Goal: Information Seeking & Learning: Learn about a topic

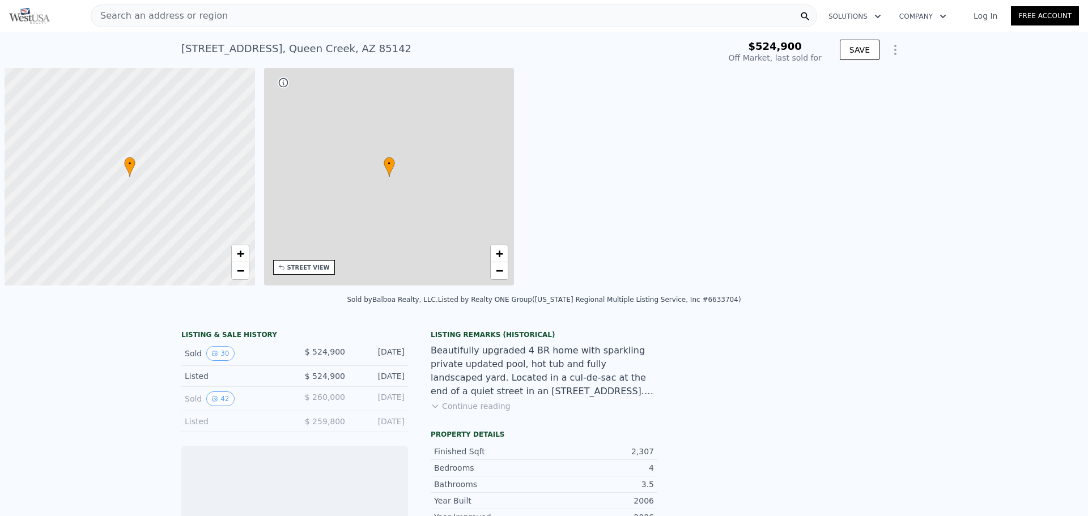
scroll to position [0, 5]
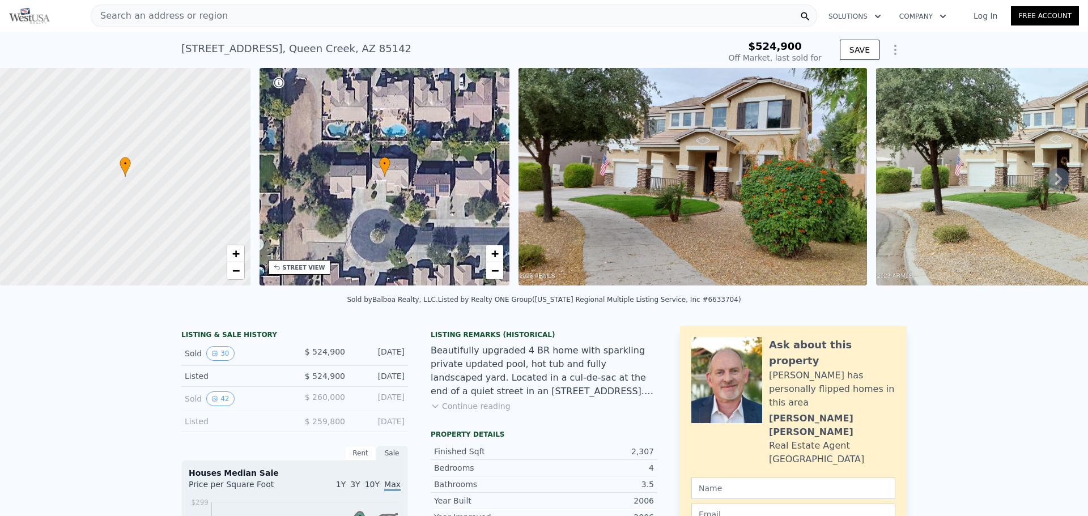
click at [664, 168] on img at bounding box center [693, 177] width 348 height 218
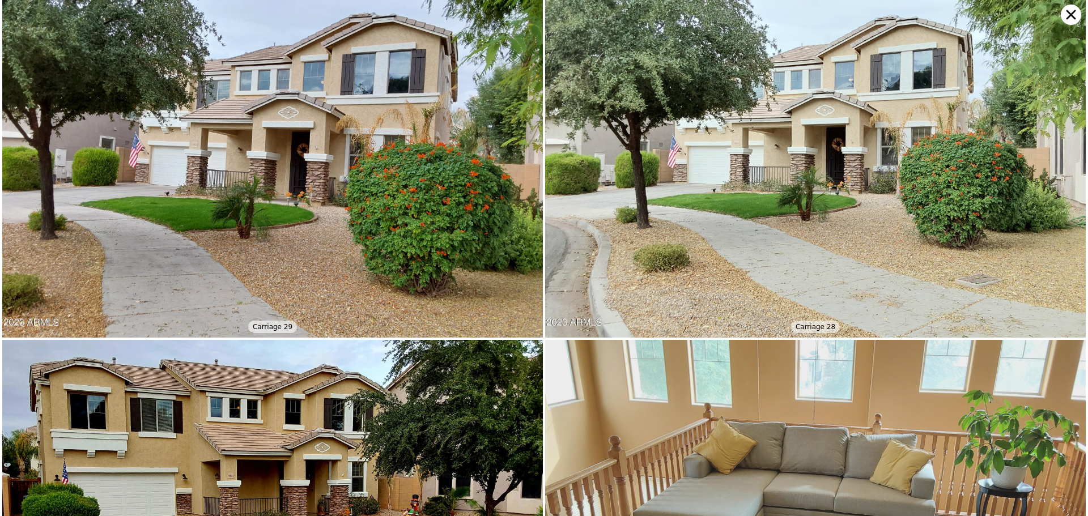
click at [1064, 9] on icon at bounding box center [1071, 15] width 20 height 20
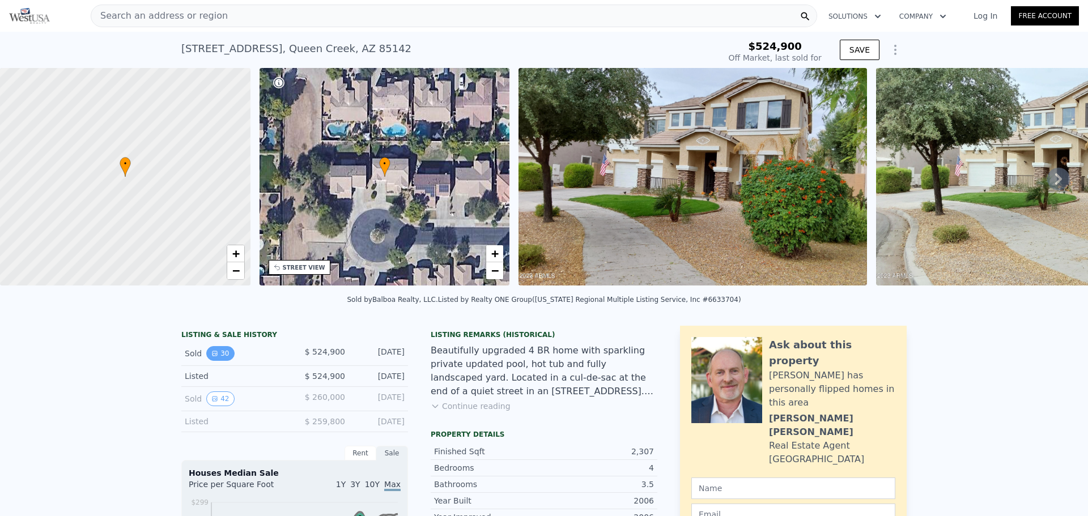
click at [211, 357] on icon "View historical data" at bounding box center [214, 353] width 7 height 7
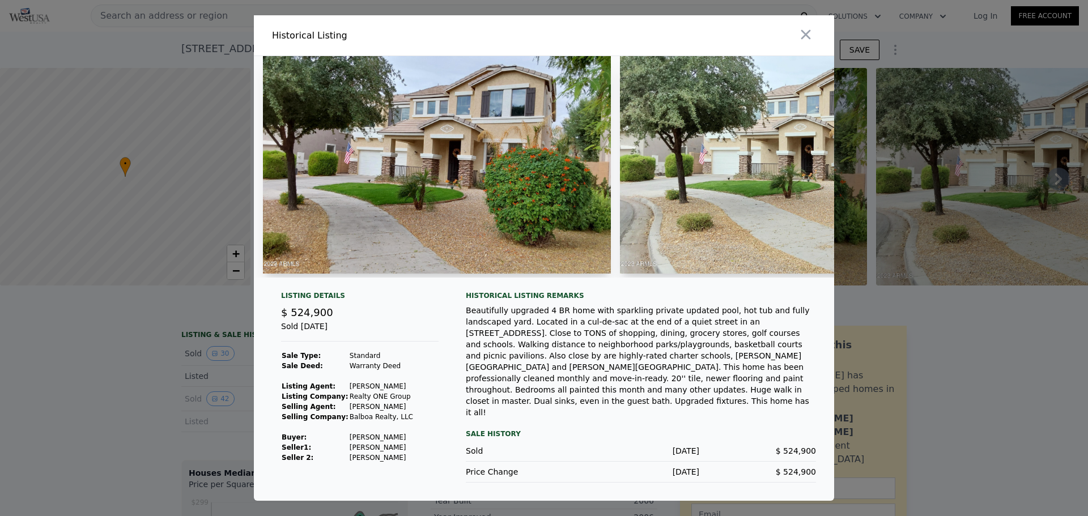
click at [490, 192] on img at bounding box center [437, 165] width 348 height 218
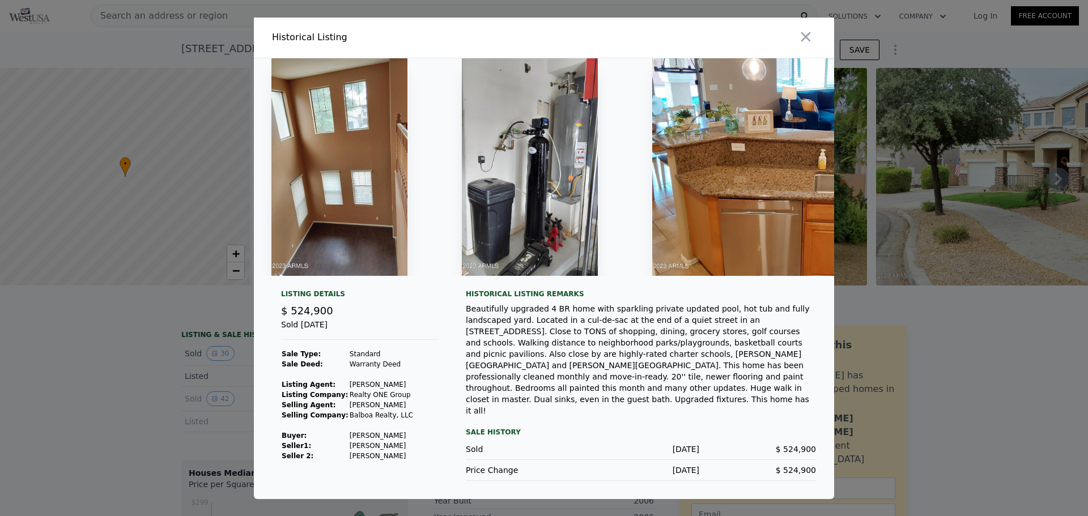
scroll to position [0, 4013]
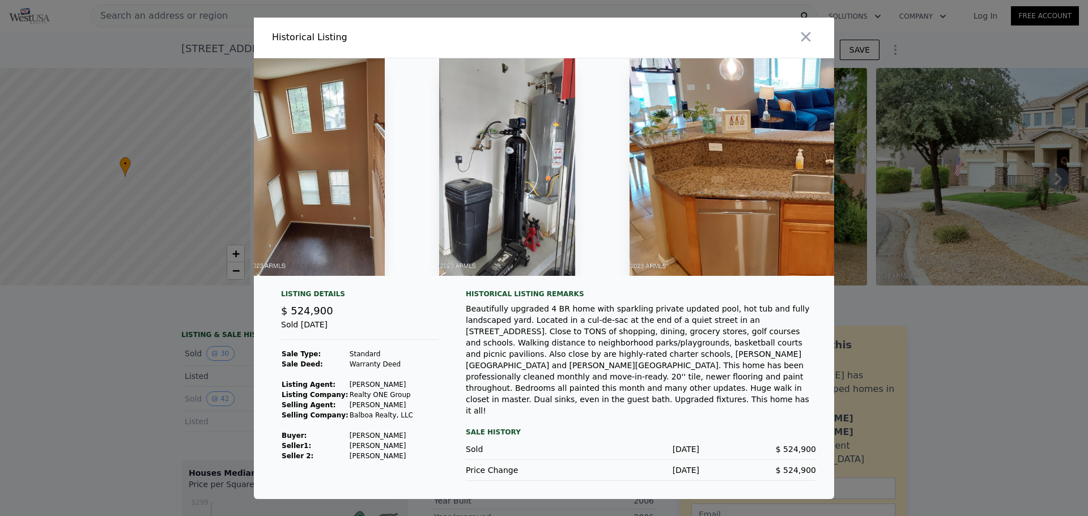
click at [146, 431] on div at bounding box center [544, 258] width 1088 height 516
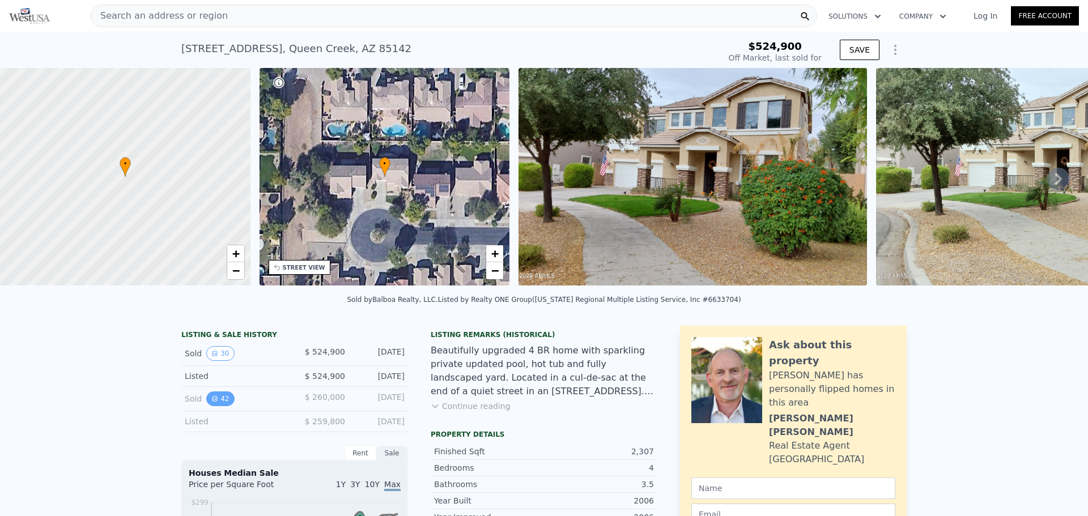
click at [211, 406] on button "42" at bounding box center [220, 399] width 28 height 15
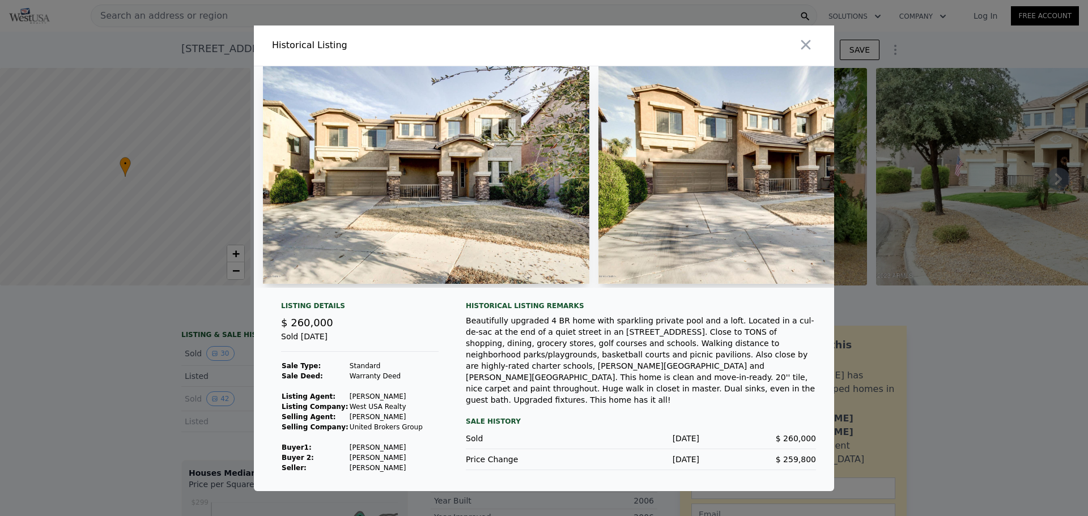
click at [398, 237] on img at bounding box center [426, 175] width 327 height 218
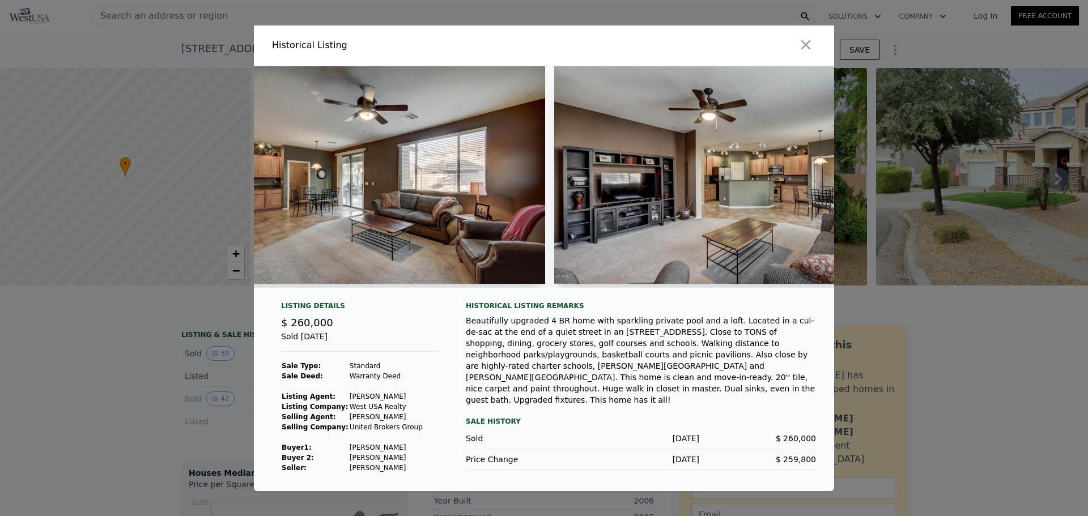
scroll to position [0, 3152]
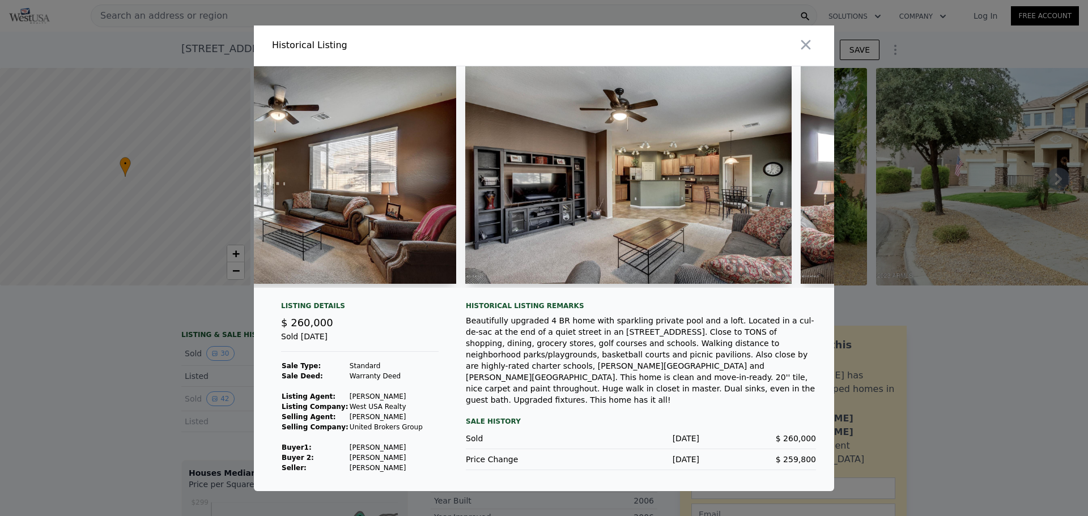
click at [542, 208] on img at bounding box center [628, 175] width 327 height 218
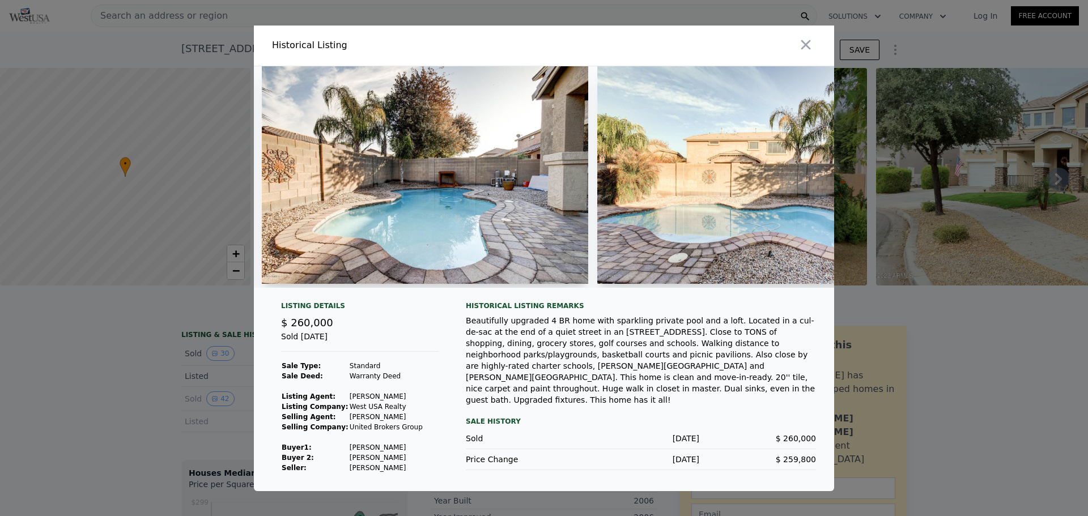
scroll to position [0, 11881]
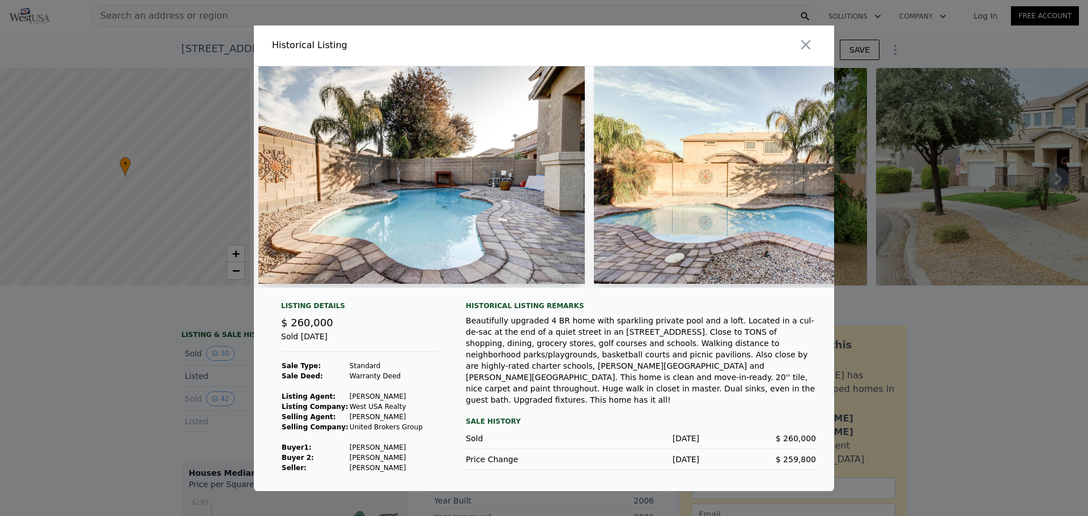
click at [520, 182] on img at bounding box center [421, 175] width 327 height 218
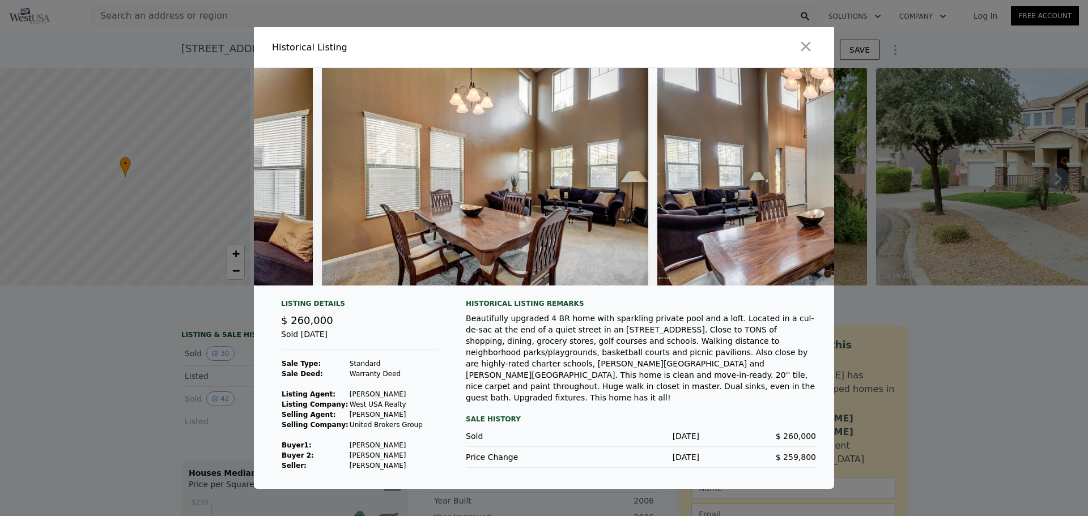
scroll to position [0, 1610]
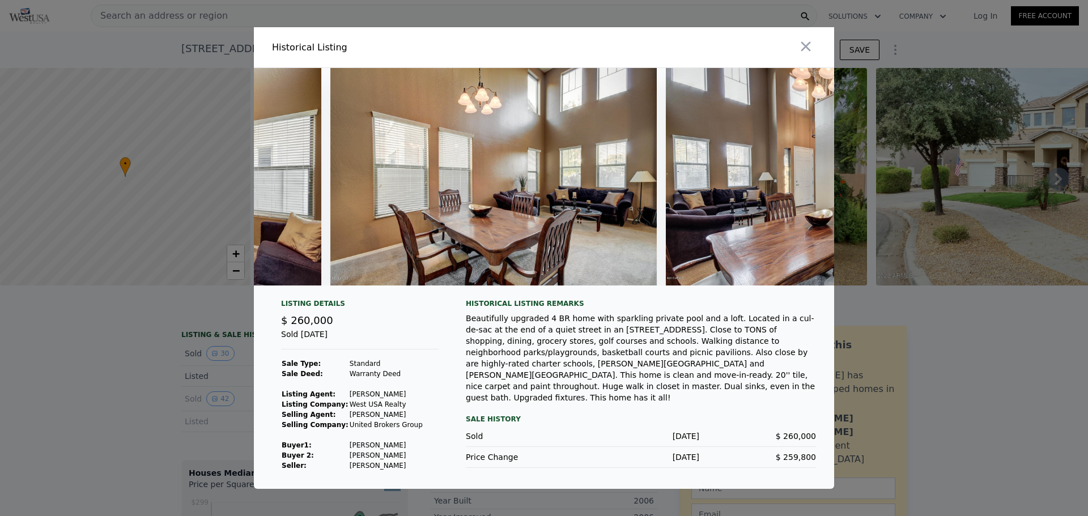
click at [537, 181] on img at bounding box center [493, 177] width 327 height 218
type input "$ 571,000"
type input "-$ 14,834"
click at [573, 215] on img at bounding box center [493, 177] width 327 height 218
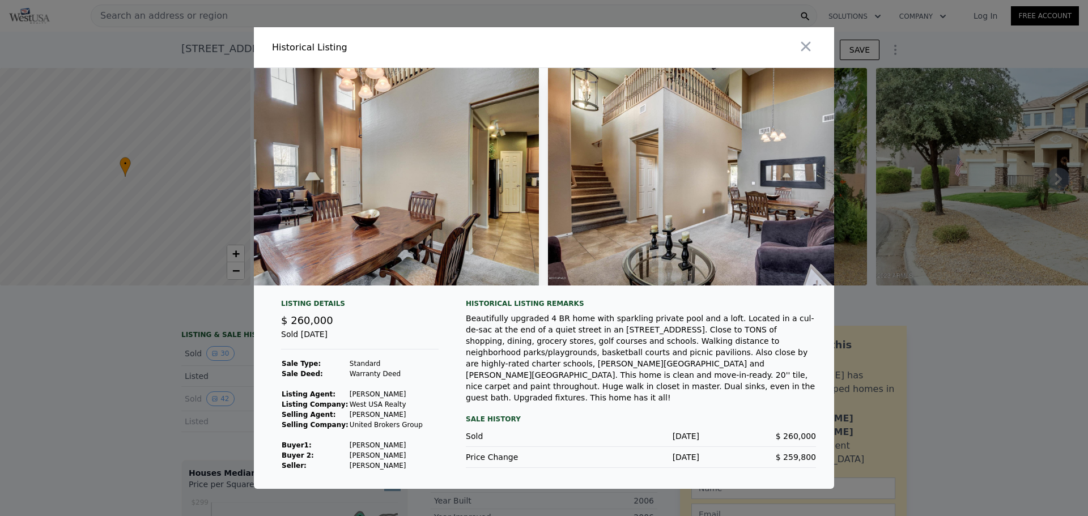
scroll to position [0, 2086]
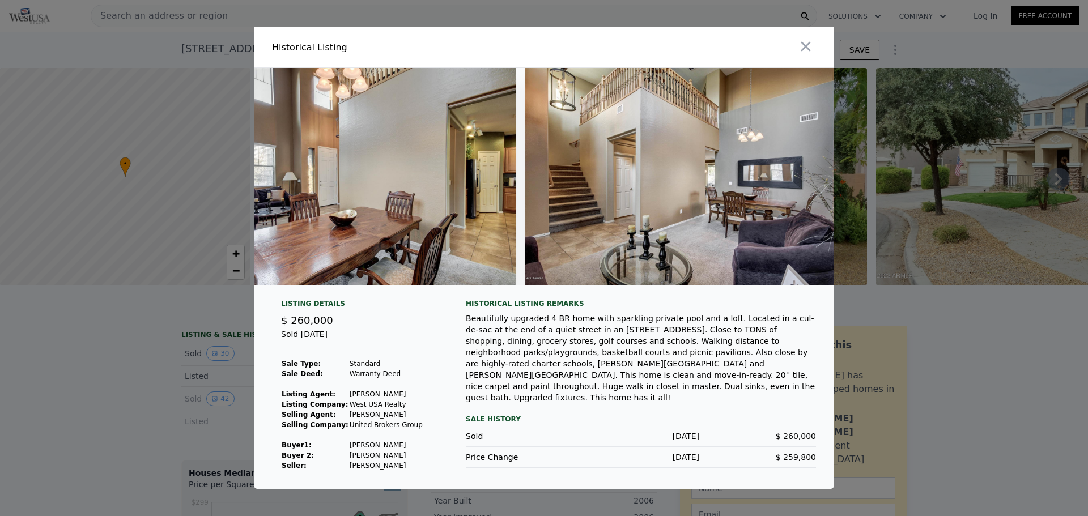
click at [669, 155] on img at bounding box center [688, 177] width 327 height 218
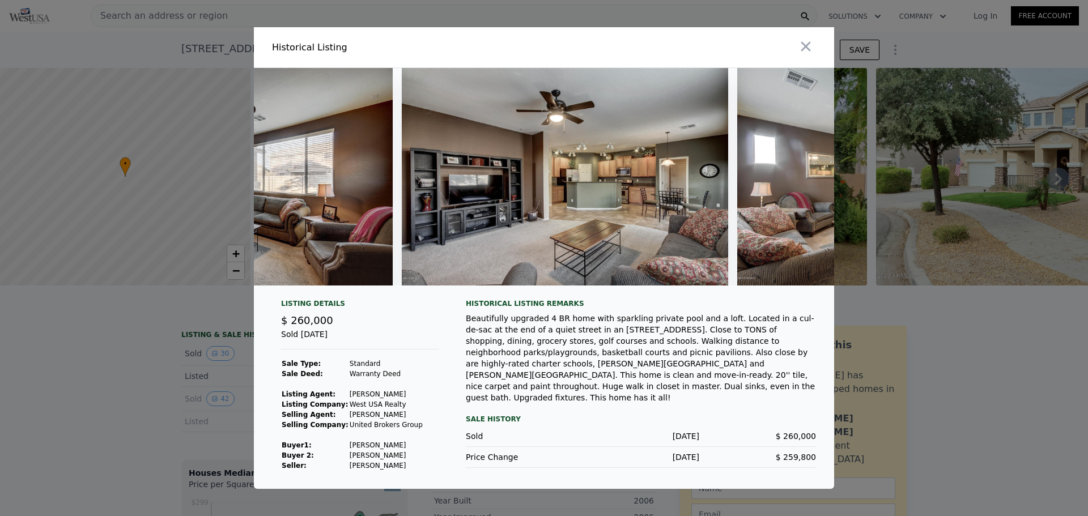
scroll to position [0, 3220]
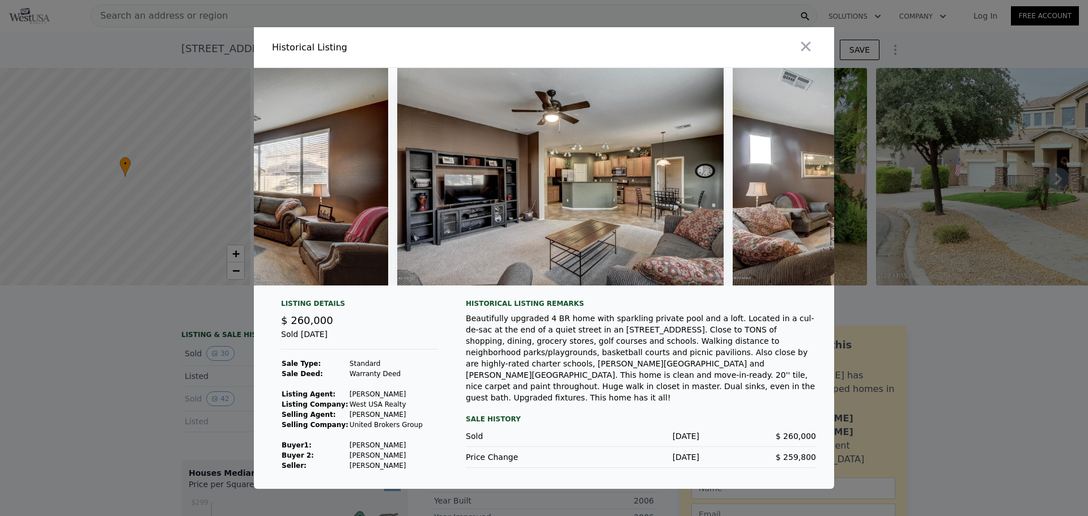
click at [545, 135] on img at bounding box center [560, 177] width 327 height 218
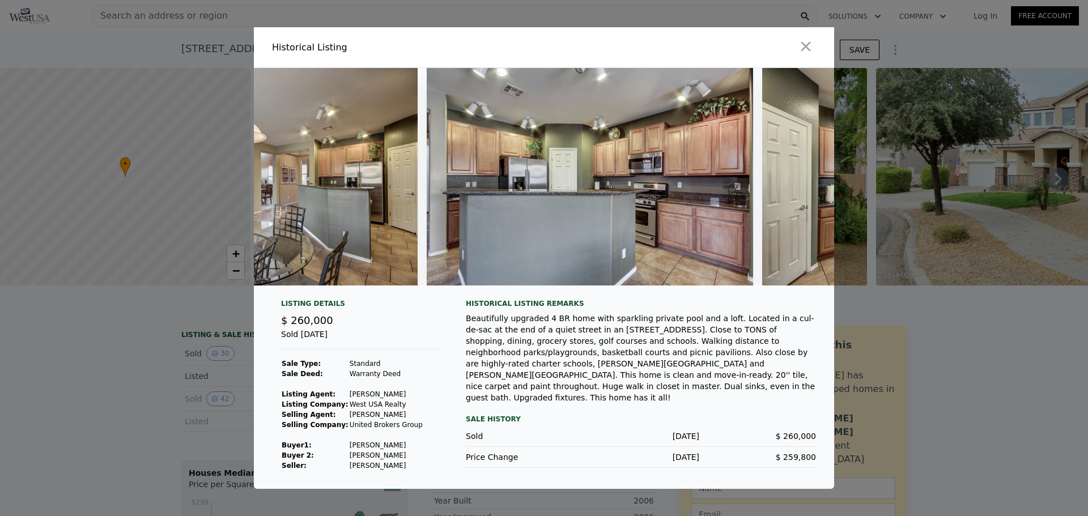
scroll to position [0, 4535]
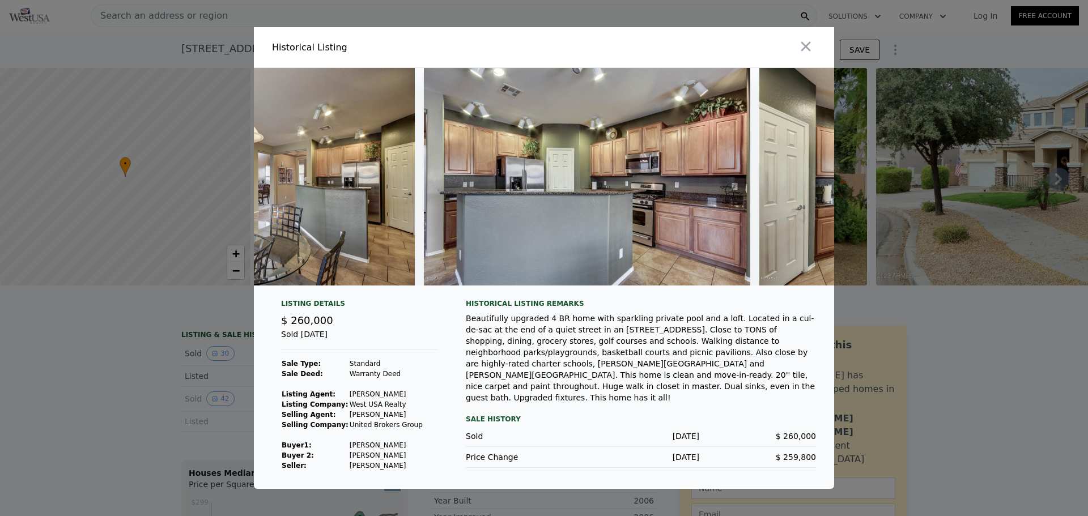
click at [651, 193] on img at bounding box center [587, 177] width 327 height 218
click at [809, 47] on icon "button" at bounding box center [806, 47] width 16 height 16
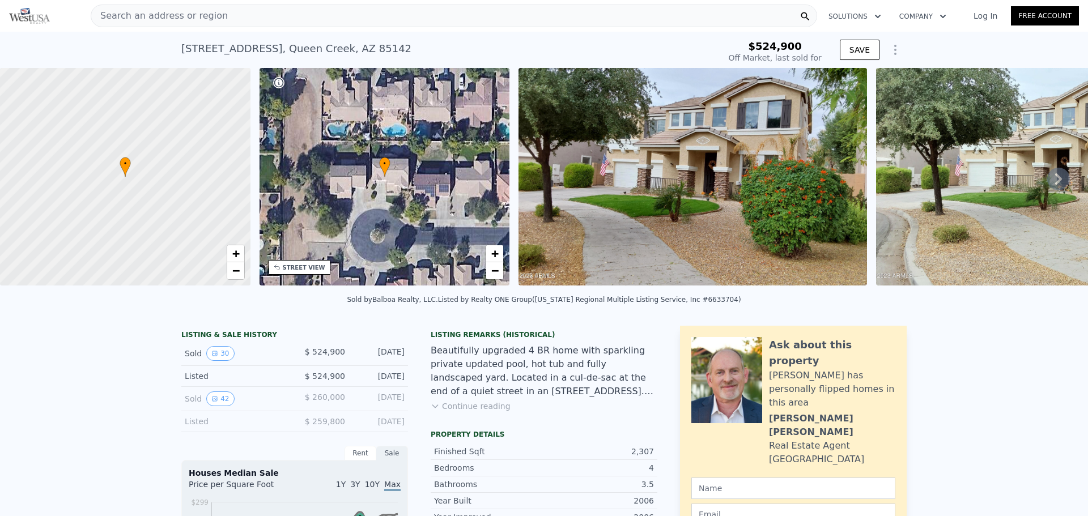
click at [800, 166] on img at bounding box center [693, 177] width 348 height 218
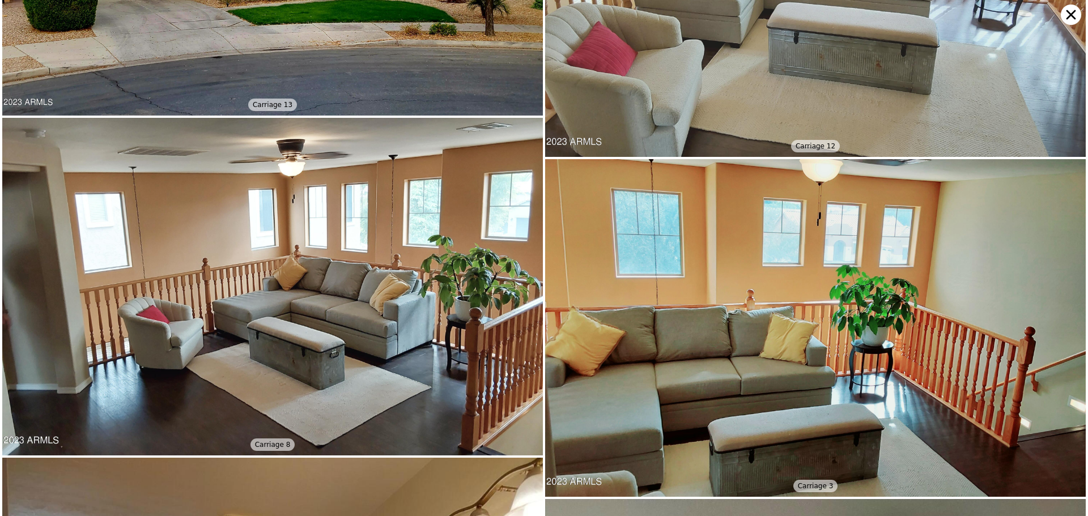
scroll to position [0, 0]
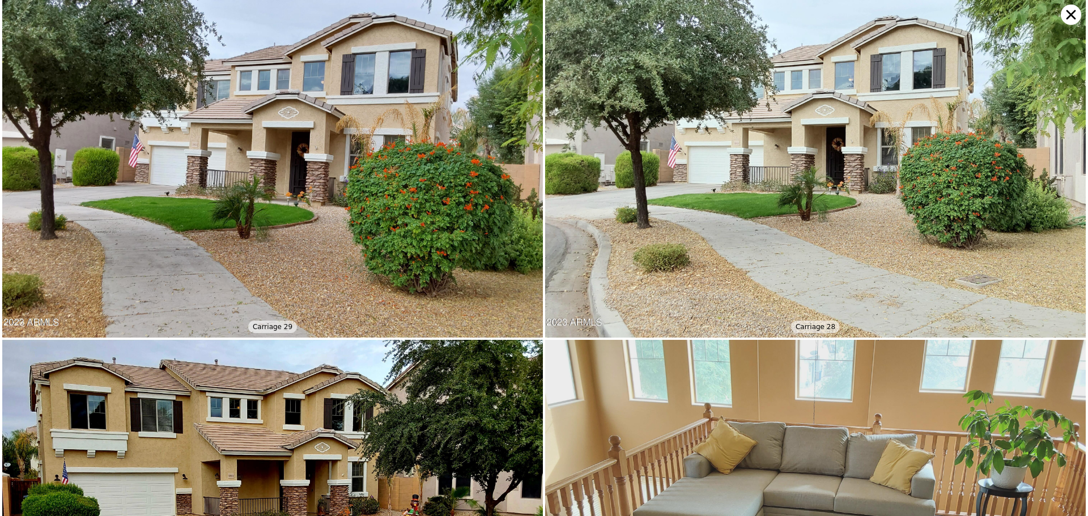
drag, startPoint x: 1071, startPoint y: 17, endPoint x: 520, endPoint y: 252, distance: 598.9
click at [1071, 16] on icon at bounding box center [1071, 15] width 20 height 20
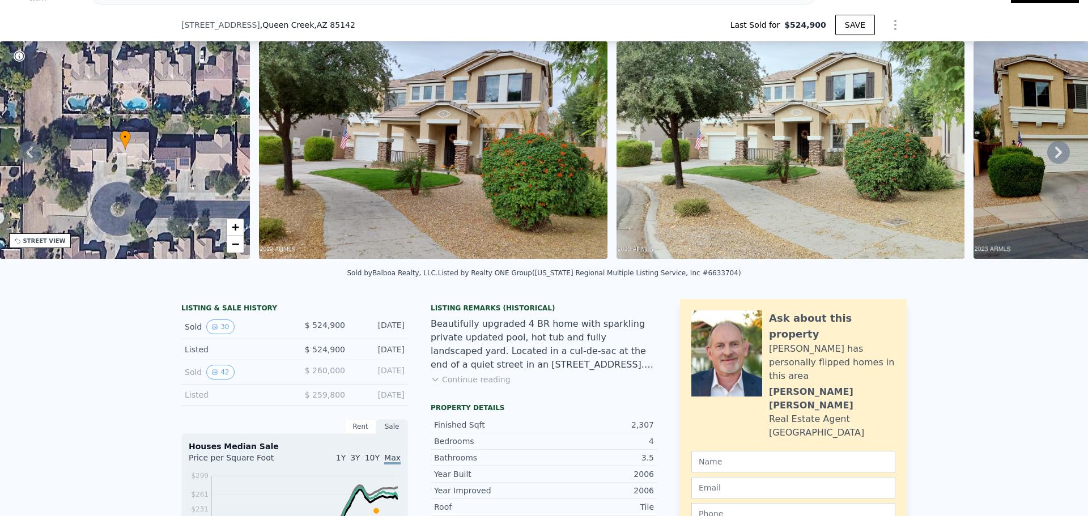
scroll to position [189, 0]
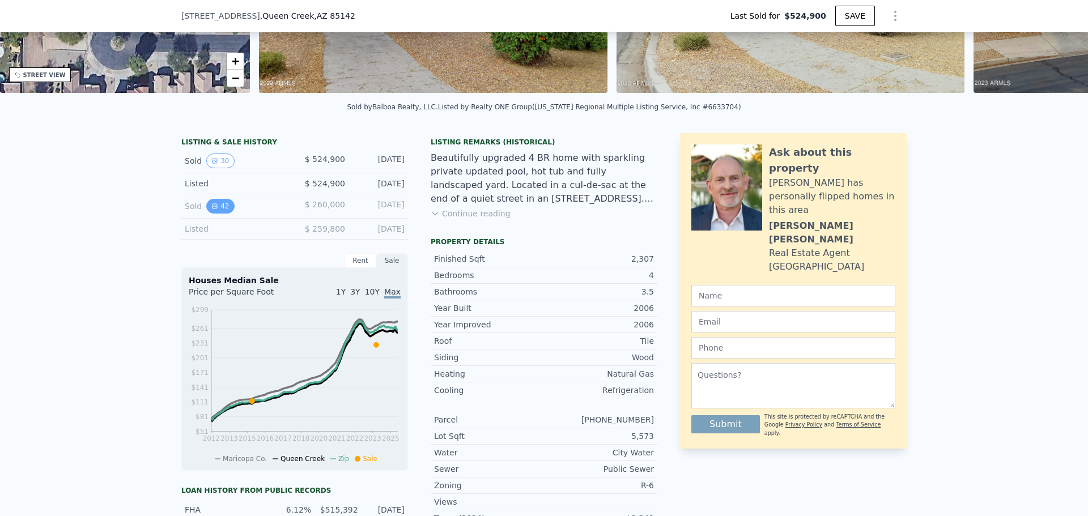
click at [213, 209] on icon "View historical data" at bounding box center [215, 206] width 5 height 5
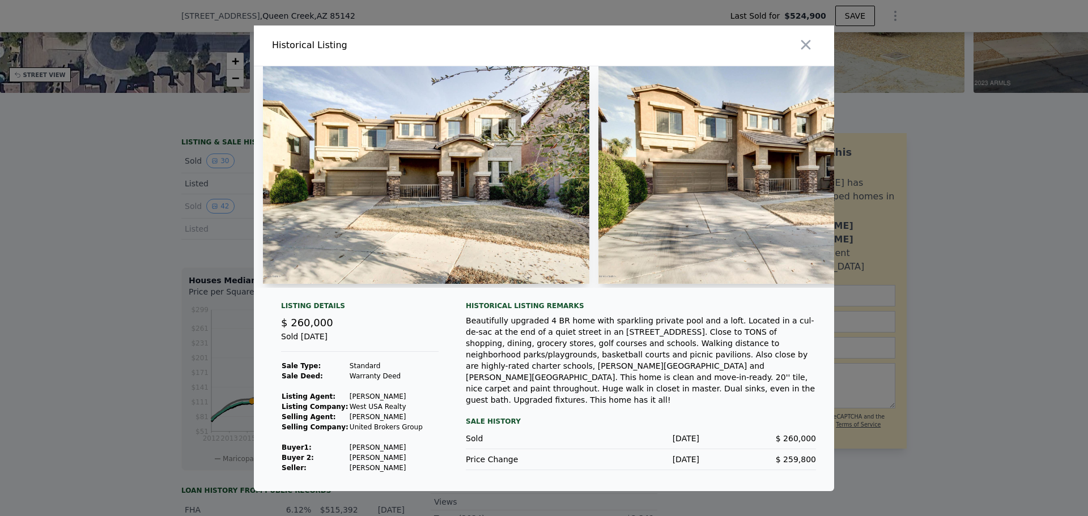
click at [406, 210] on img at bounding box center [426, 175] width 327 height 218
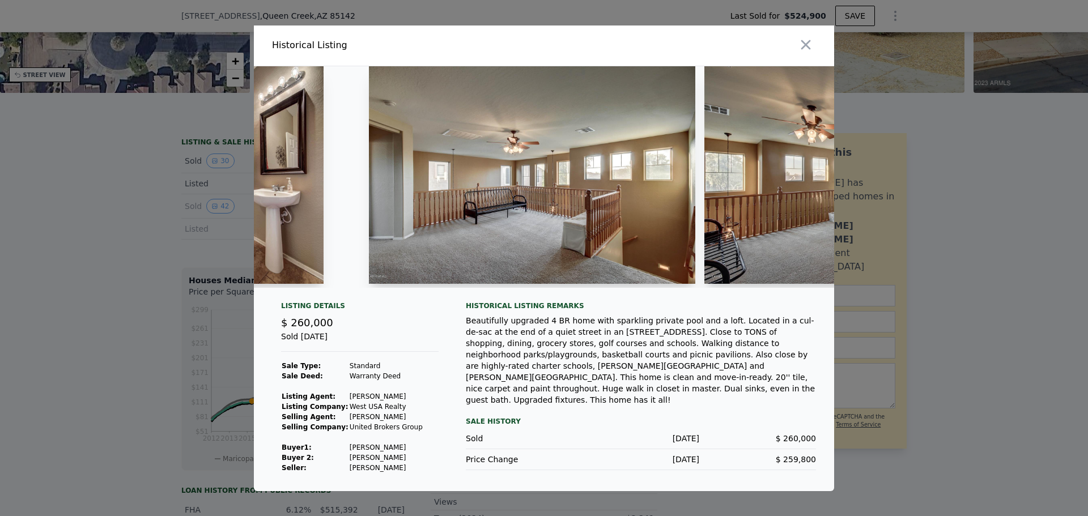
scroll to position [0, 6145]
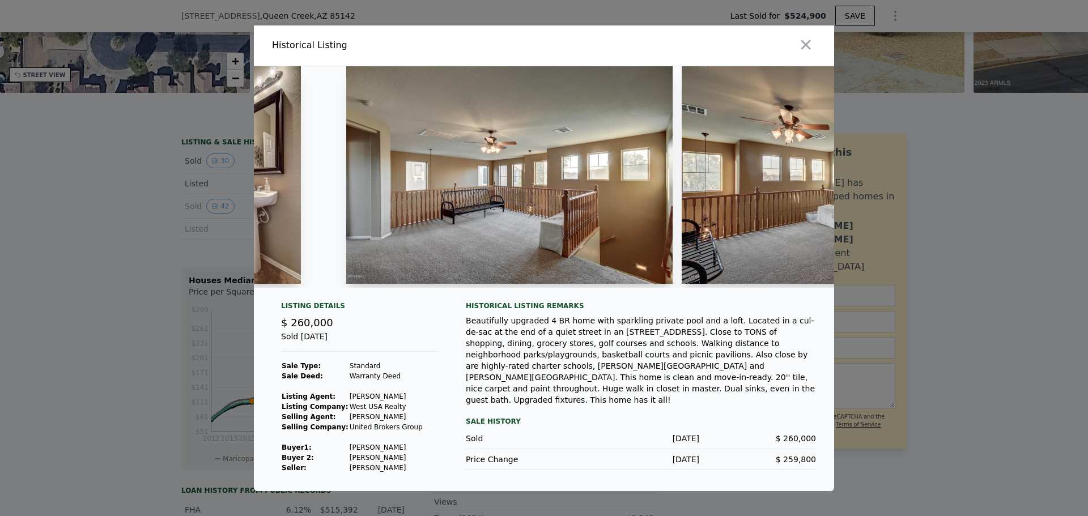
click at [526, 197] on img at bounding box center [509, 175] width 327 height 218
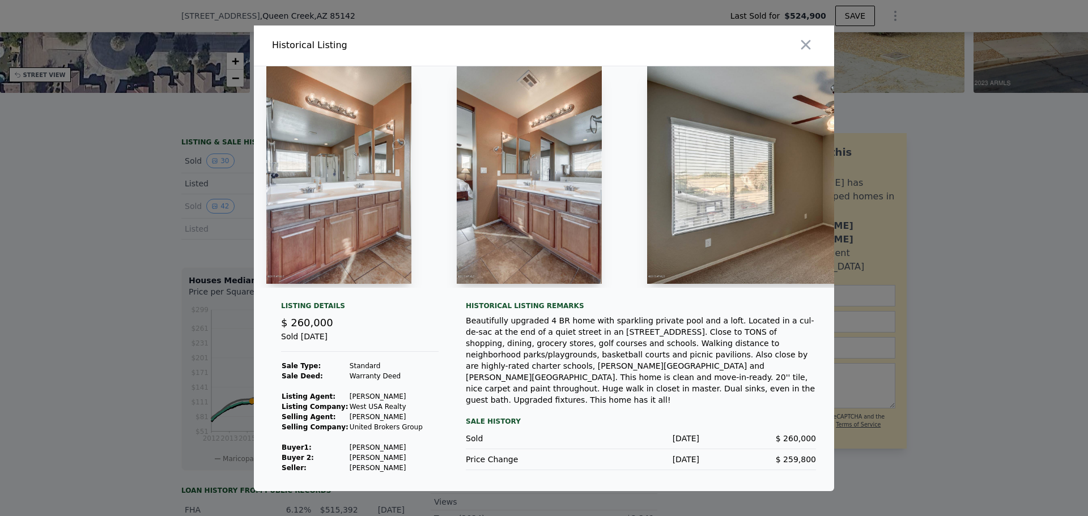
scroll to position [0, 9092]
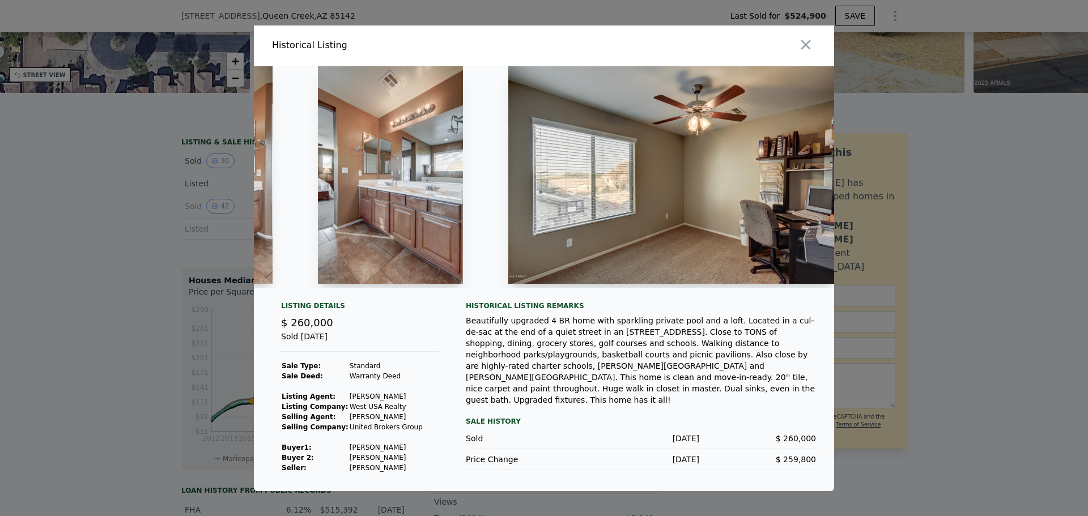
click at [144, 186] on div at bounding box center [544, 258] width 1088 height 516
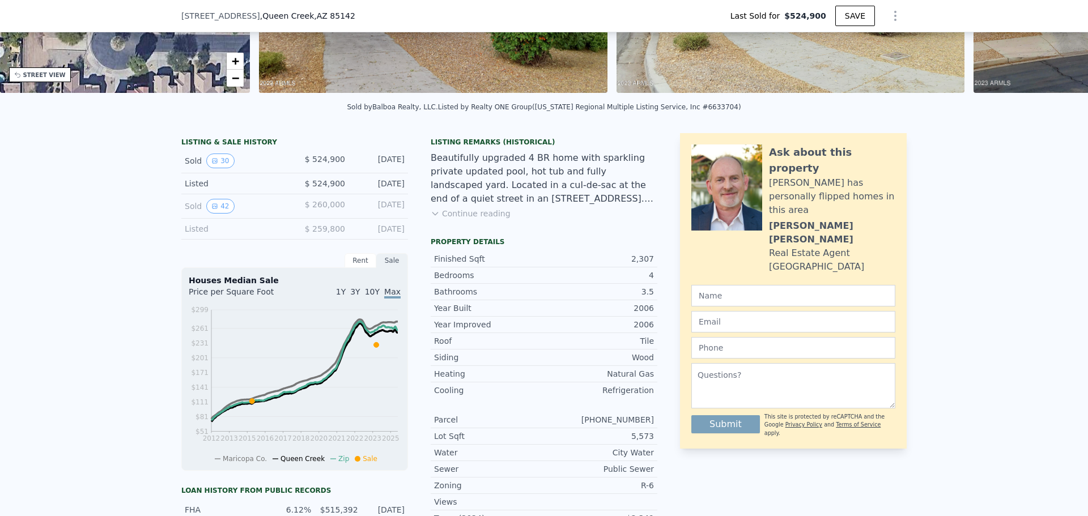
click at [231, 166] on div "Sold 30" at bounding box center [235, 161] width 101 height 15
click at [214, 167] on button "30" at bounding box center [220, 161] width 28 height 15
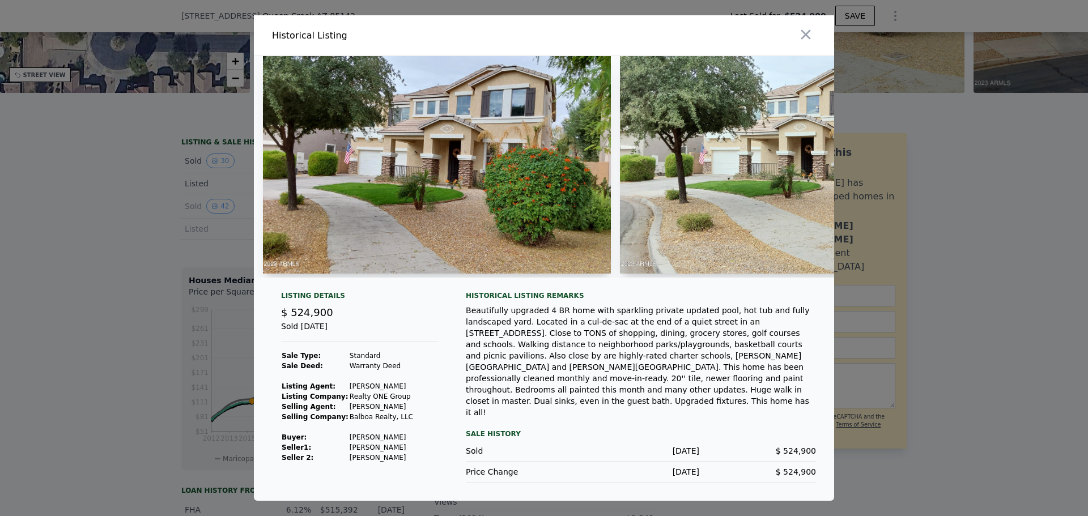
click at [459, 206] on img at bounding box center [437, 165] width 348 height 218
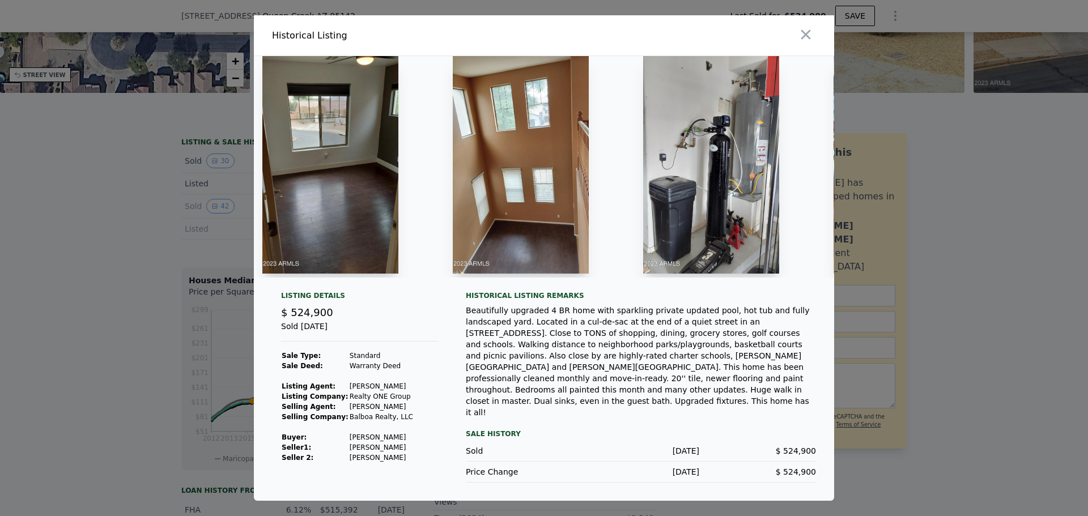
scroll to position [0, 3832]
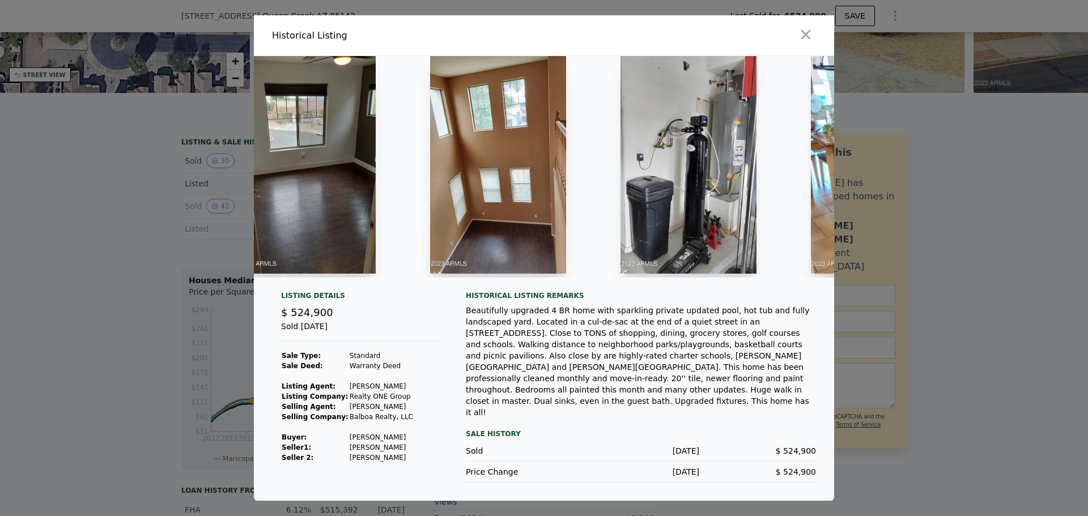
click at [494, 180] on img at bounding box center [498, 165] width 136 height 218
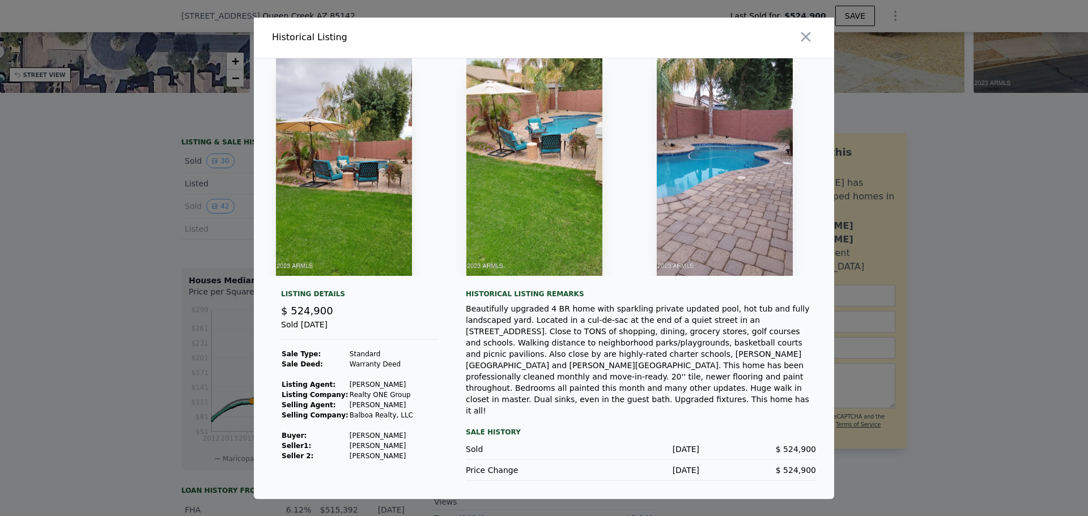
scroll to position [0, 7277]
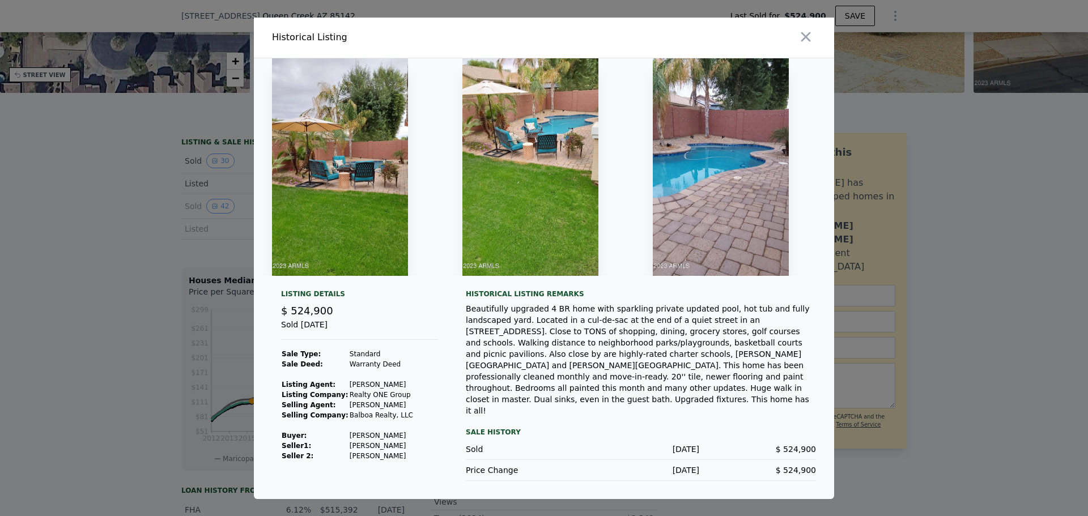
click at [365, 175] on img at bounding box center [340, 167] width 136 height 218
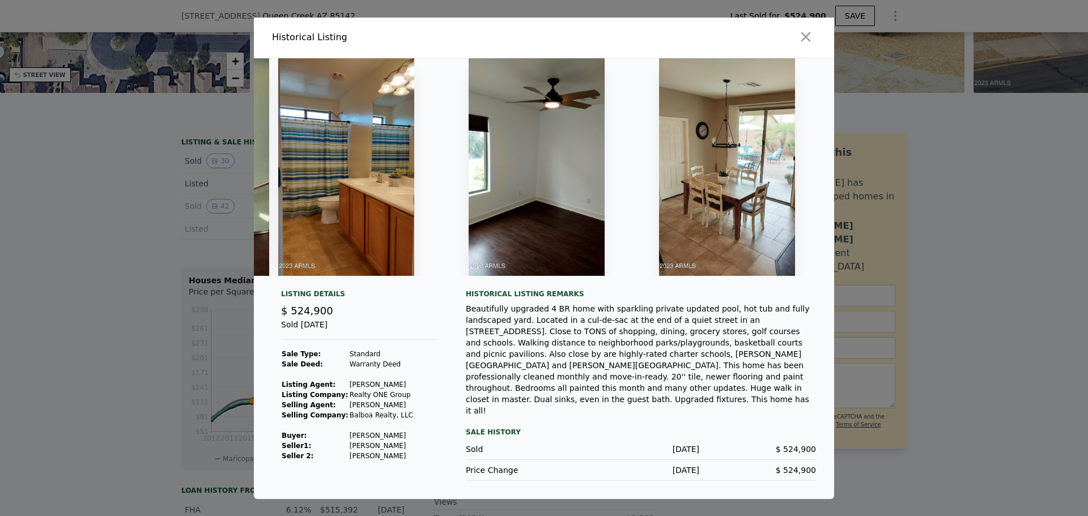
scroll to position [0, 0]
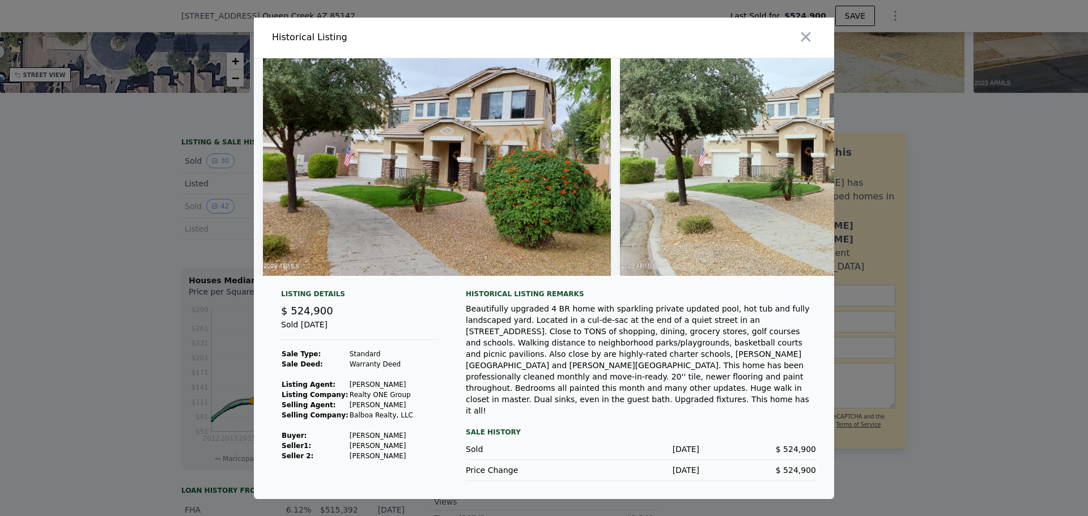
click at [320, 223] on img at bounding box center [437, 167] width 348 height 218
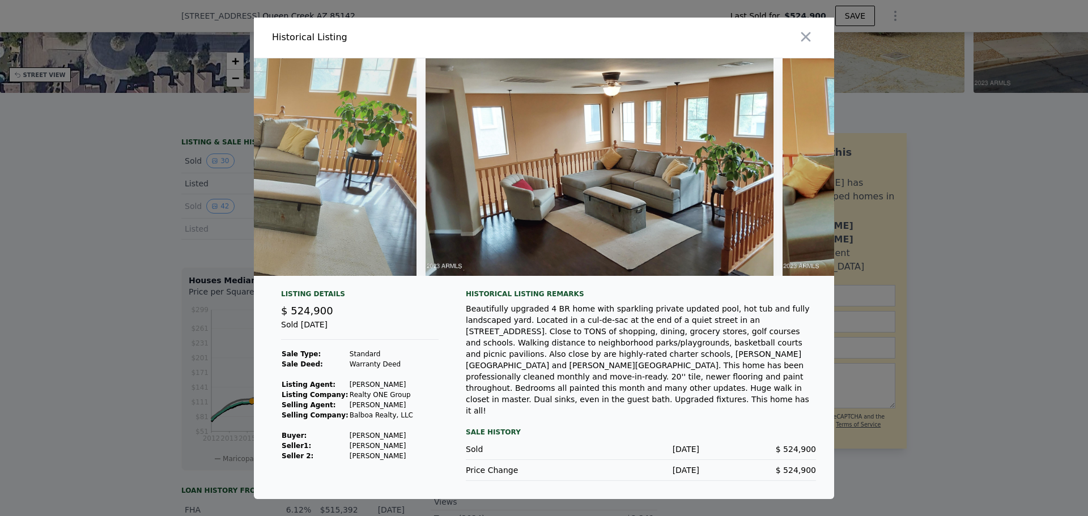
scroll to position [0, 1338]
